Goal: Transaction & Acquisition: Book appointment/travel/reservation

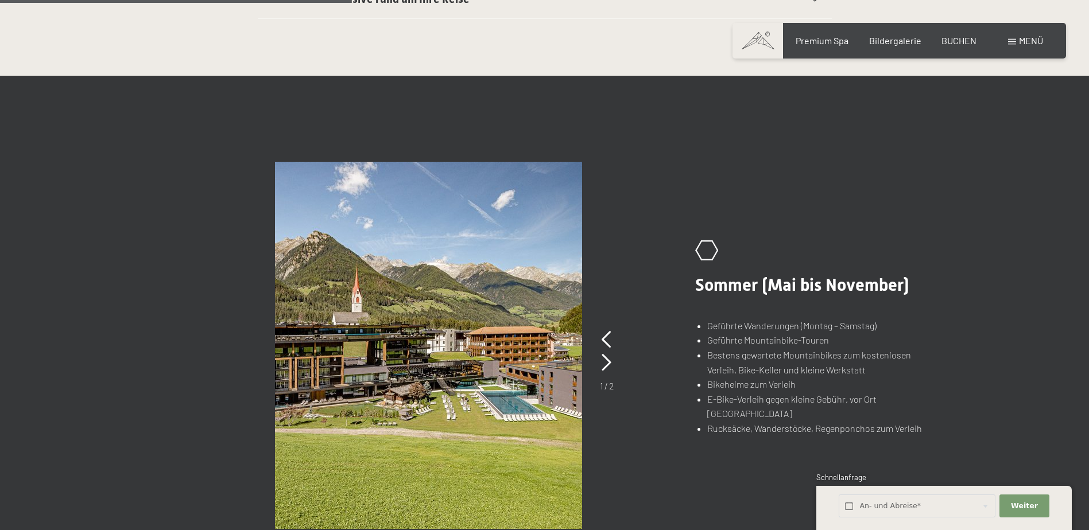
scroll to position [746, 0]
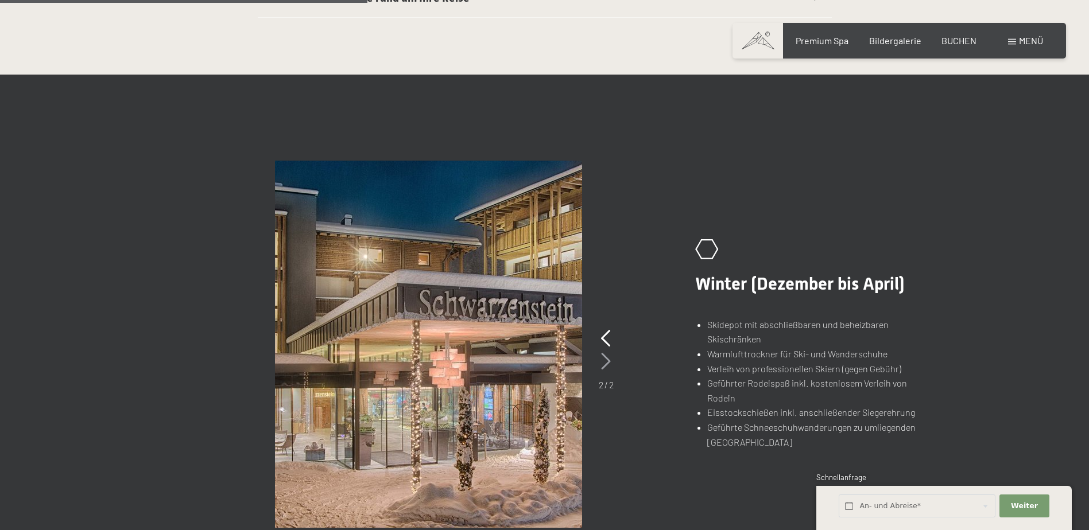
click at [609, 364] on icon at bounding box center [606, 361] width 10 height 17
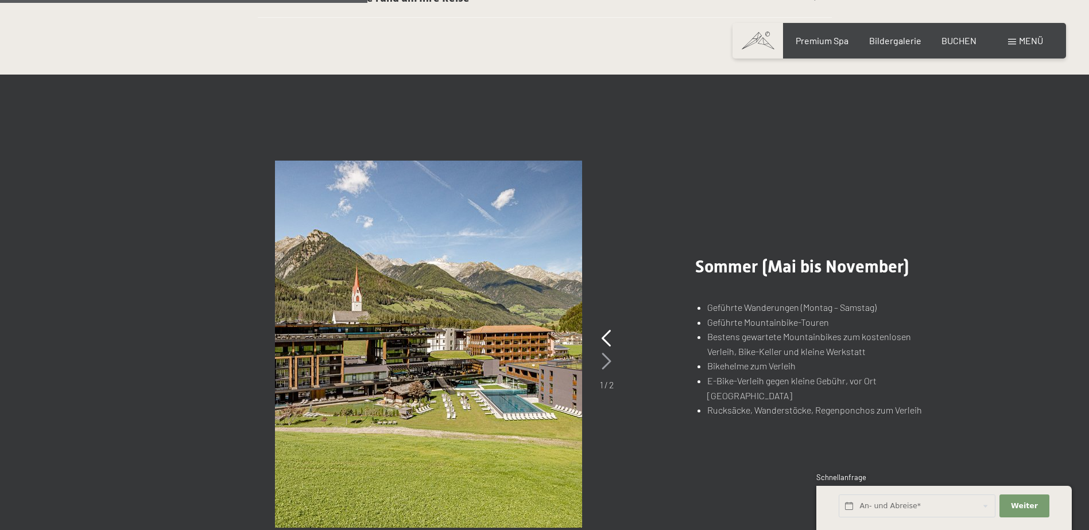
click at [608, 363] on icon at bounding box center [607, 361] width 10 height 17
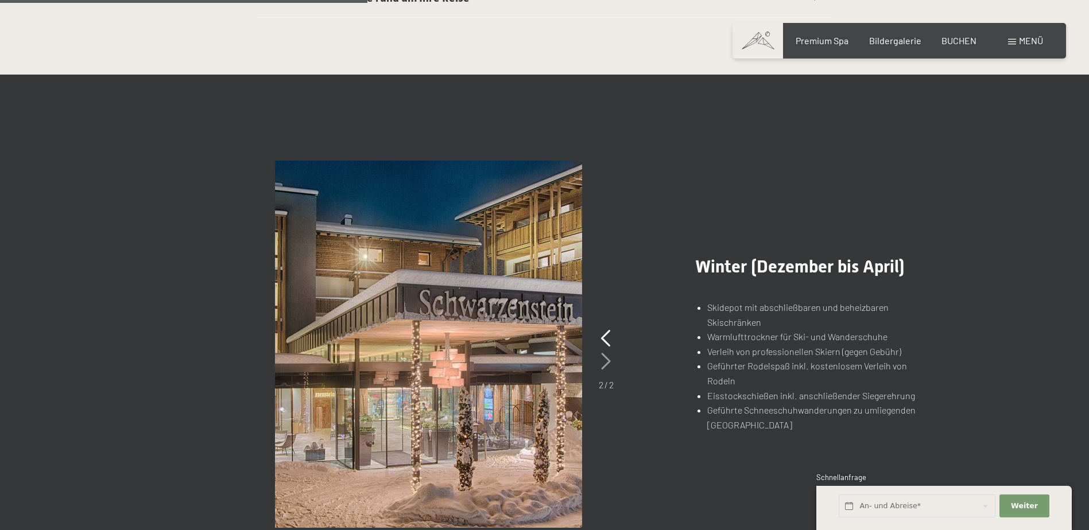
click at [608, 363] on icon at bounding box center [606, 361] width 10 height 17
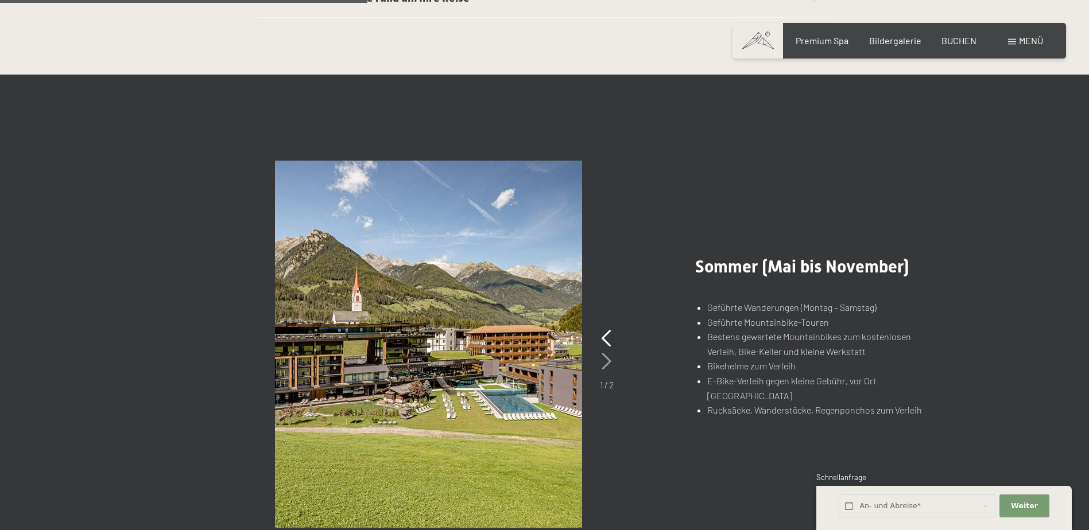
click at [608, 363] on icon at bounding box center [607, 361] width 10 height 17
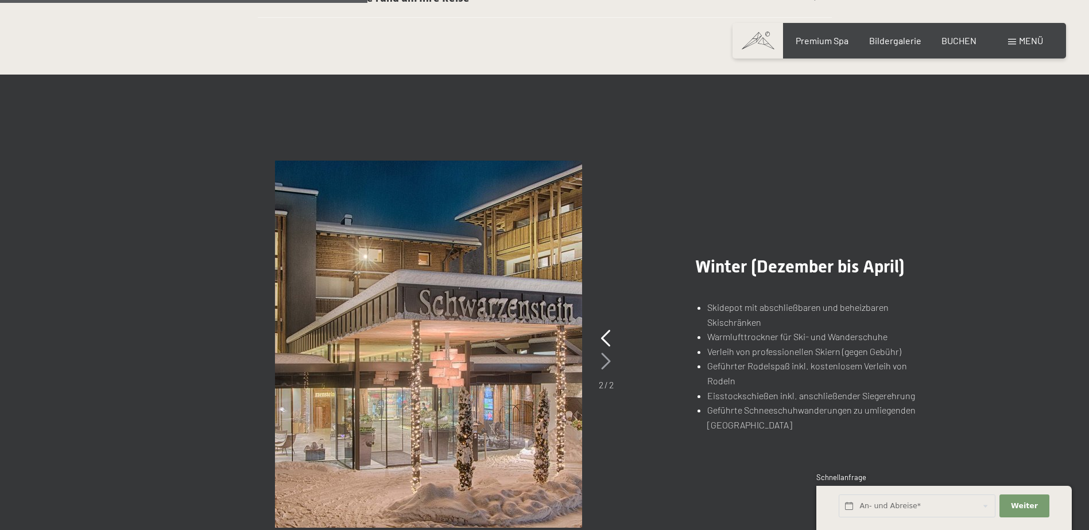
click at [607, 361] on icon at bounding box center [606, 361] width 10 height 17
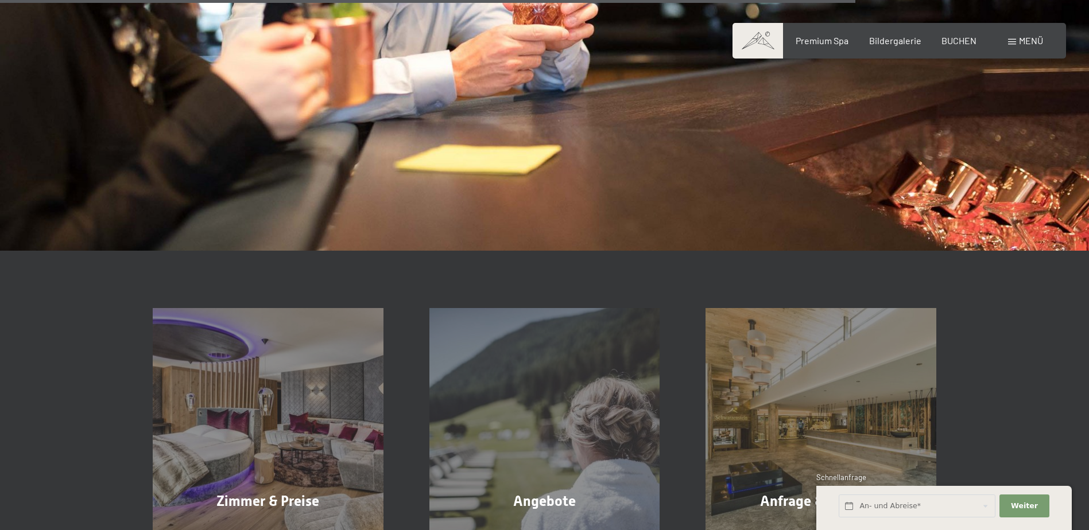
scroll to position [1951, 0]
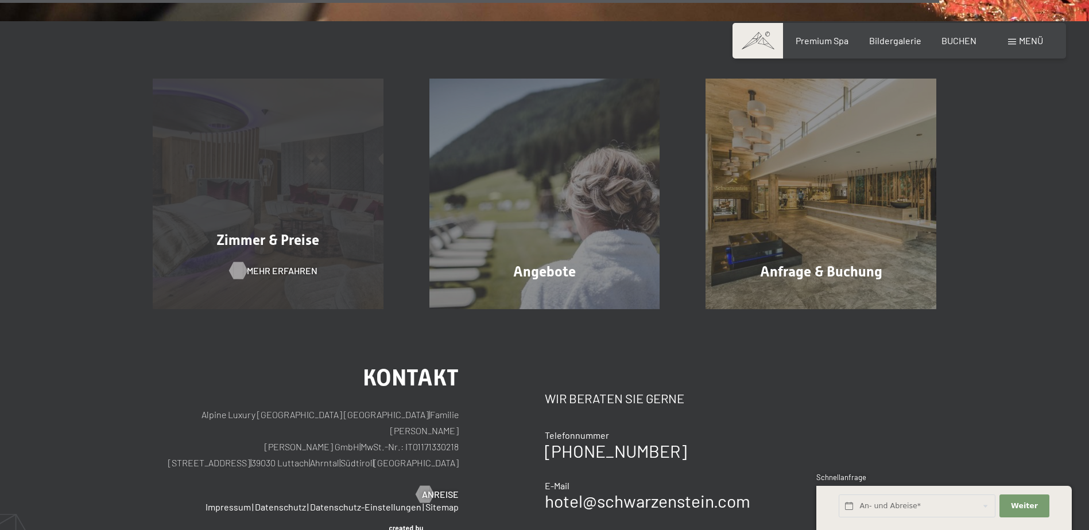
click at [288, 271] on span "Mehr erfahren" at bounding box center [282, 271] width 71 height 13
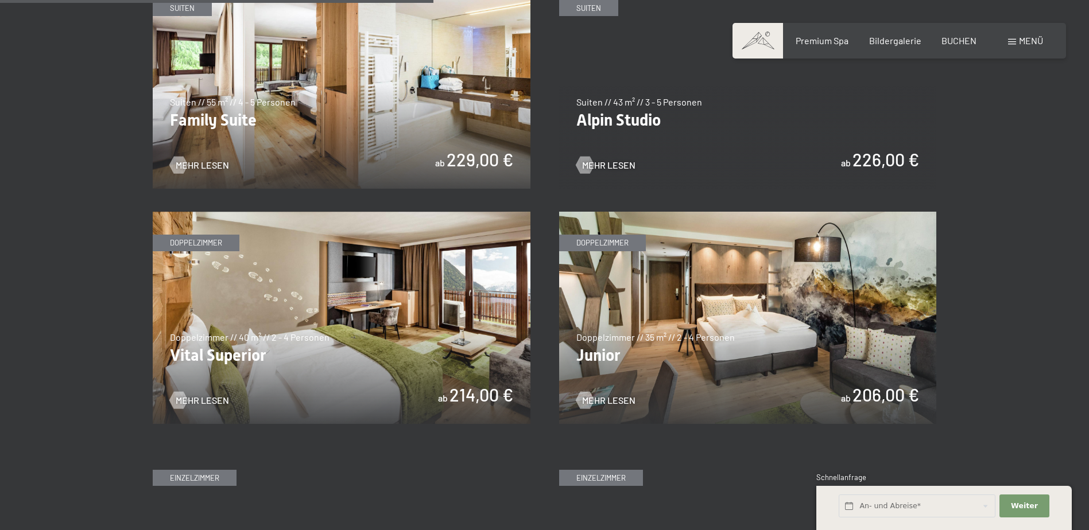
scroll to position [1435, 0]
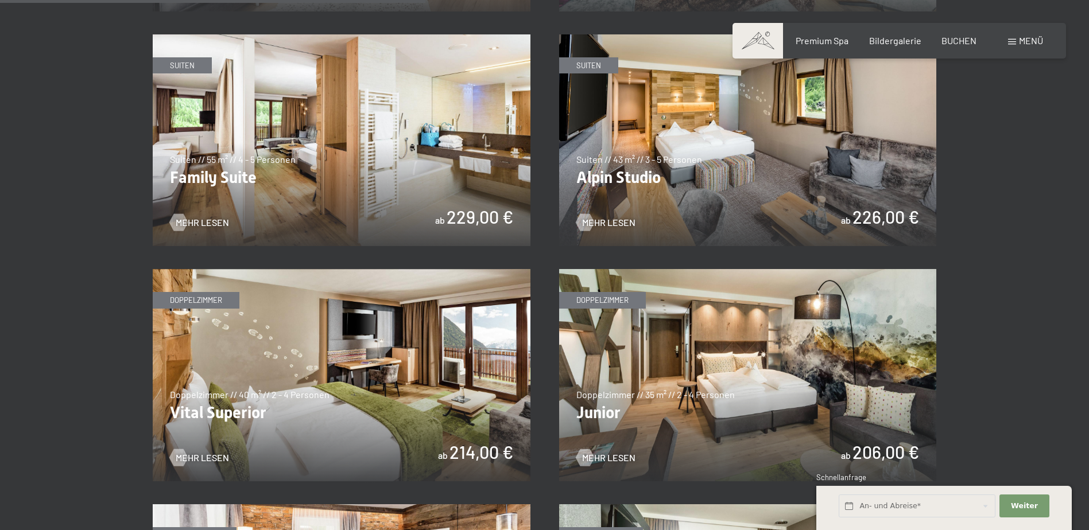
click at [476, 356] on img at bounding box center [342, 375] width 378 height 212
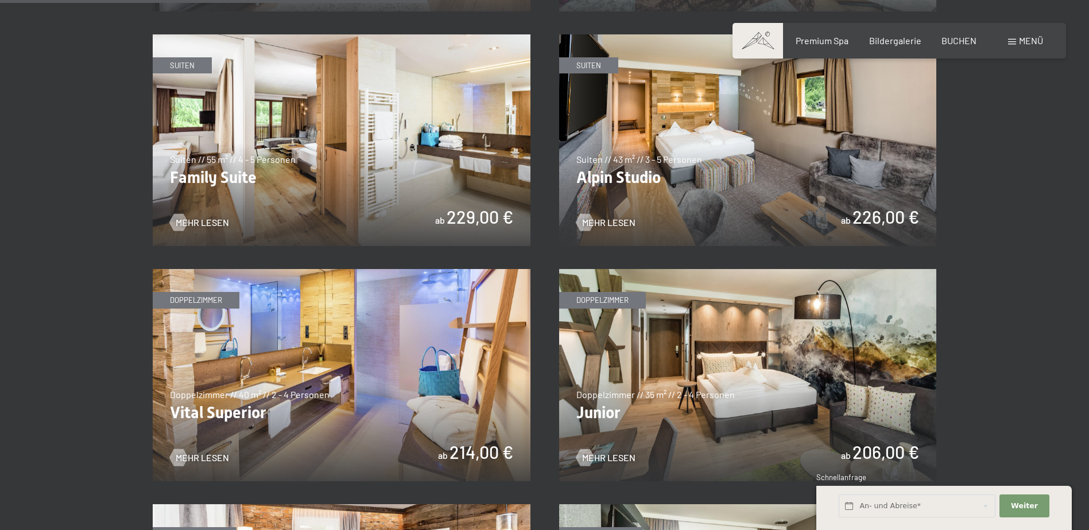
scroll to position [1492, 0]
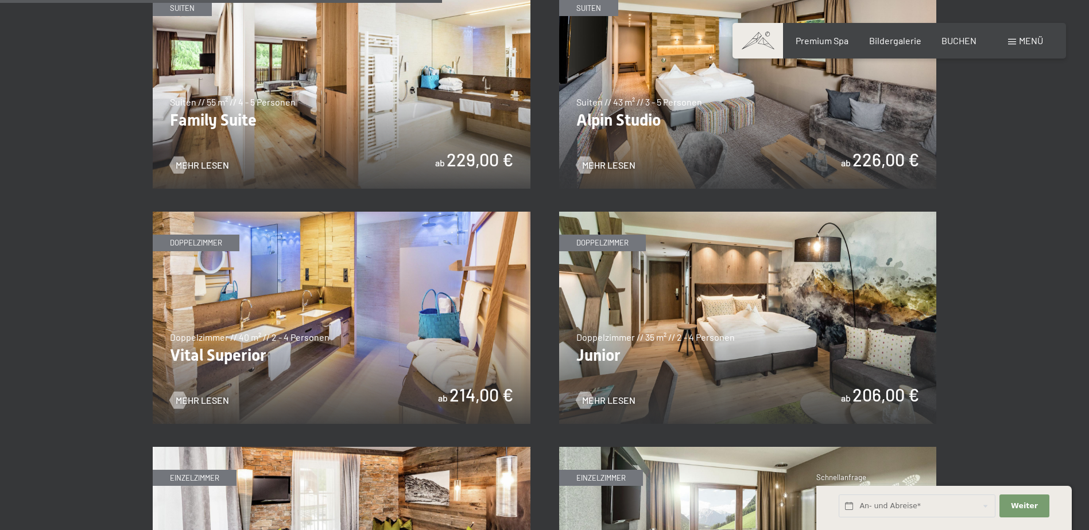
click at [357, 395] on img at bounding box center [342, 318] width 378 height 212
click at [457, 366] on img at bounding box center [342, 318] width 378 height 212
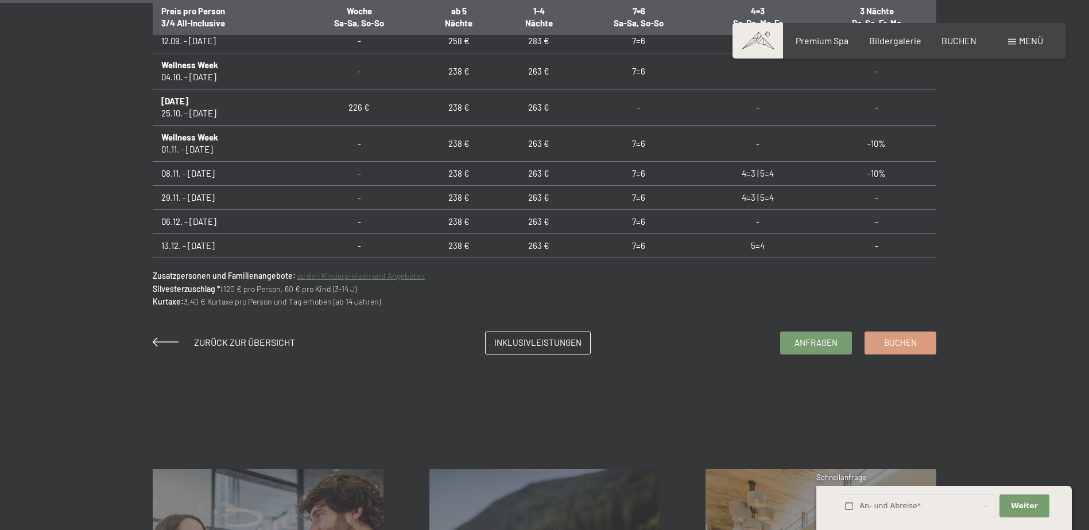
scroll to position [804, 0]
